Goal: Transaction & Acquisition: Register for event/course

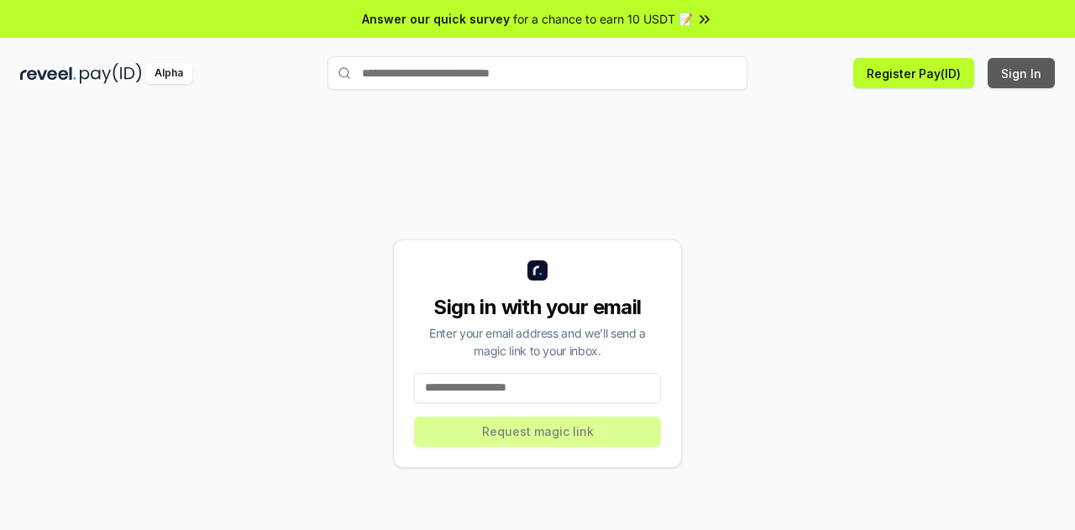
click at [1034, 75] on button "Sign In" at bounding box center [1020, 73] width 67 height 30
click at [890, 76] on button "Register Pay(ID)" at bounding box center [913, 73] width 121 height 30
click at [905, 76] on button "Register Pay(ID)" at bounding box center [913, 73] width 121 height 30
click at [916, 76] on button "Register Pay(ID)" at bounding box center [913, 73] width 121 height 30
click at [366, 67] on input "text" at bounding box center [537, 73] width 420 height 34
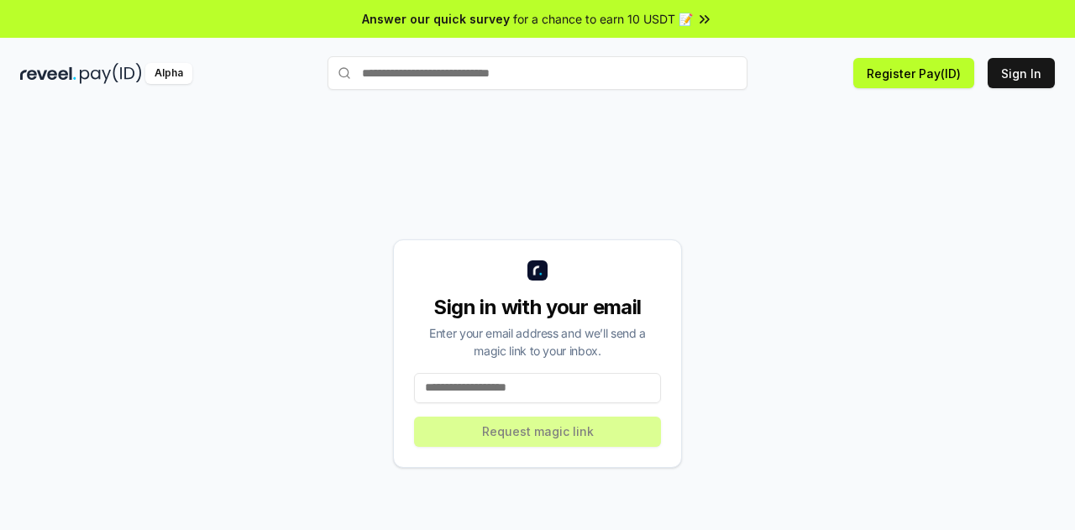
click at [163, 73] on div "Alpha" at bounding box center [168, 73] width 47 height 21
click at [707, 19] on icon at bounding box center [706, 18] width 3 height 7
click at [915, 79] on button "Register Pay(ID)" at bounding box center [913, 73] width 121 height 30
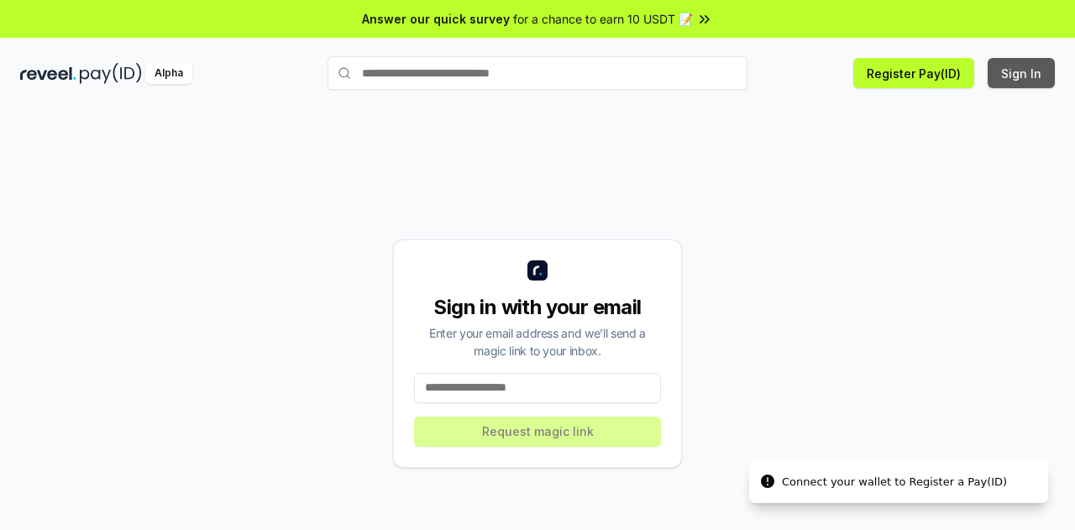
click at [1029, 70] on button "Sign In" at bounding box center [1020, 73] width 67 height 30
